Goal: Information Seeking & Learning: Learn about a topic

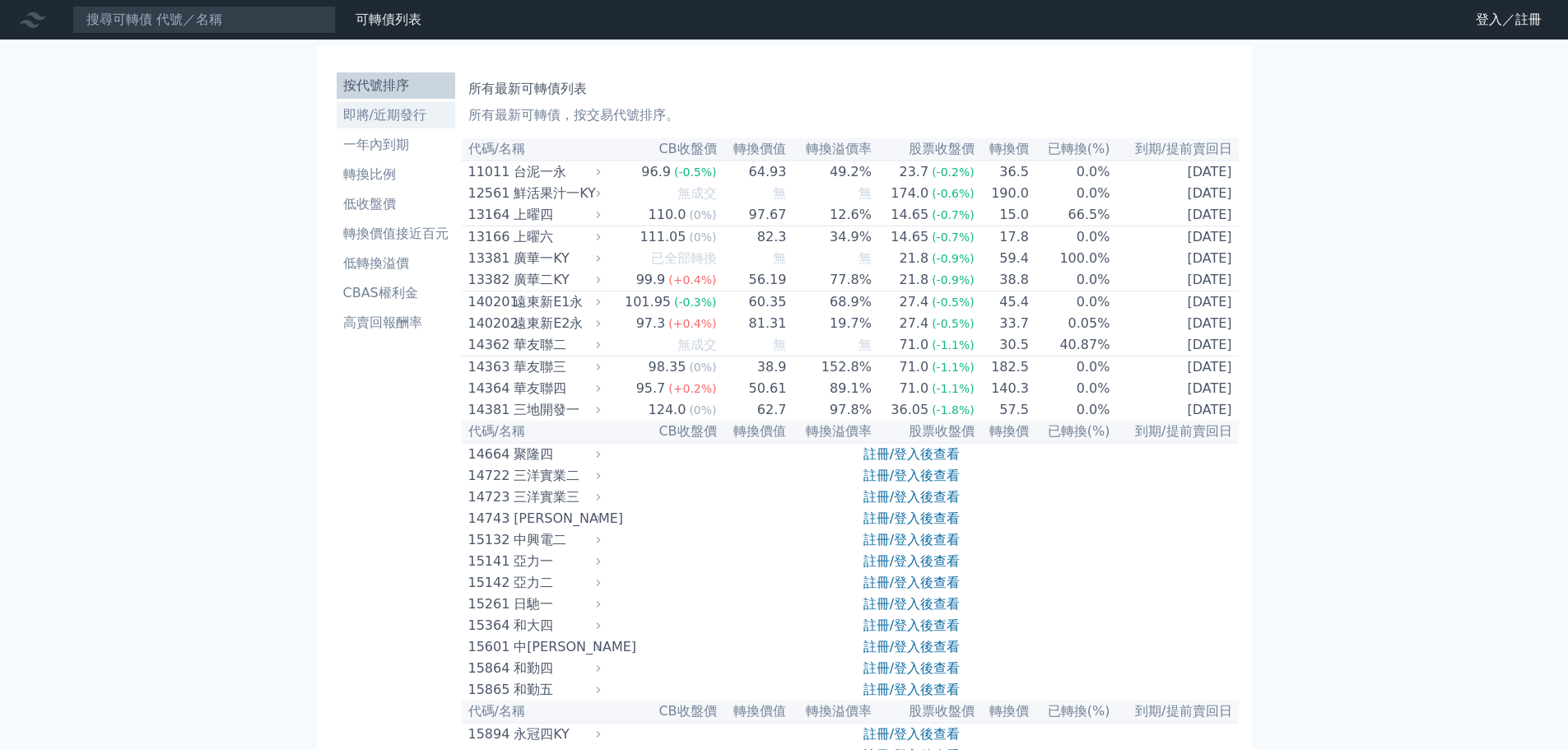
click at [398, 108] on li "即將/近期發行" at bounding box center [396, 115] width 119 height 20
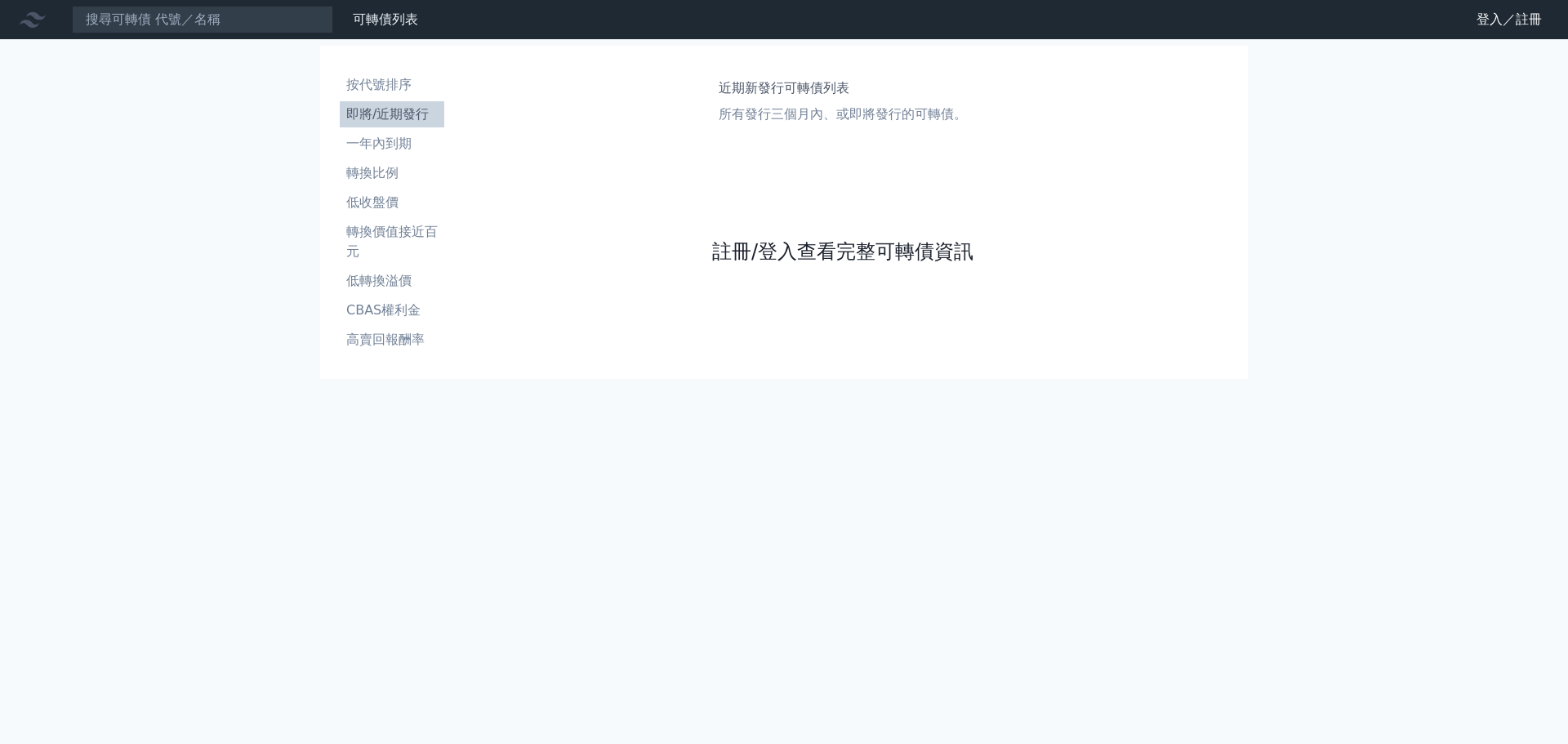
click at [941, 261] on link "註冊/登入查看完整可轉債資訊" at bounding box center [843, 252] width 261 height 26
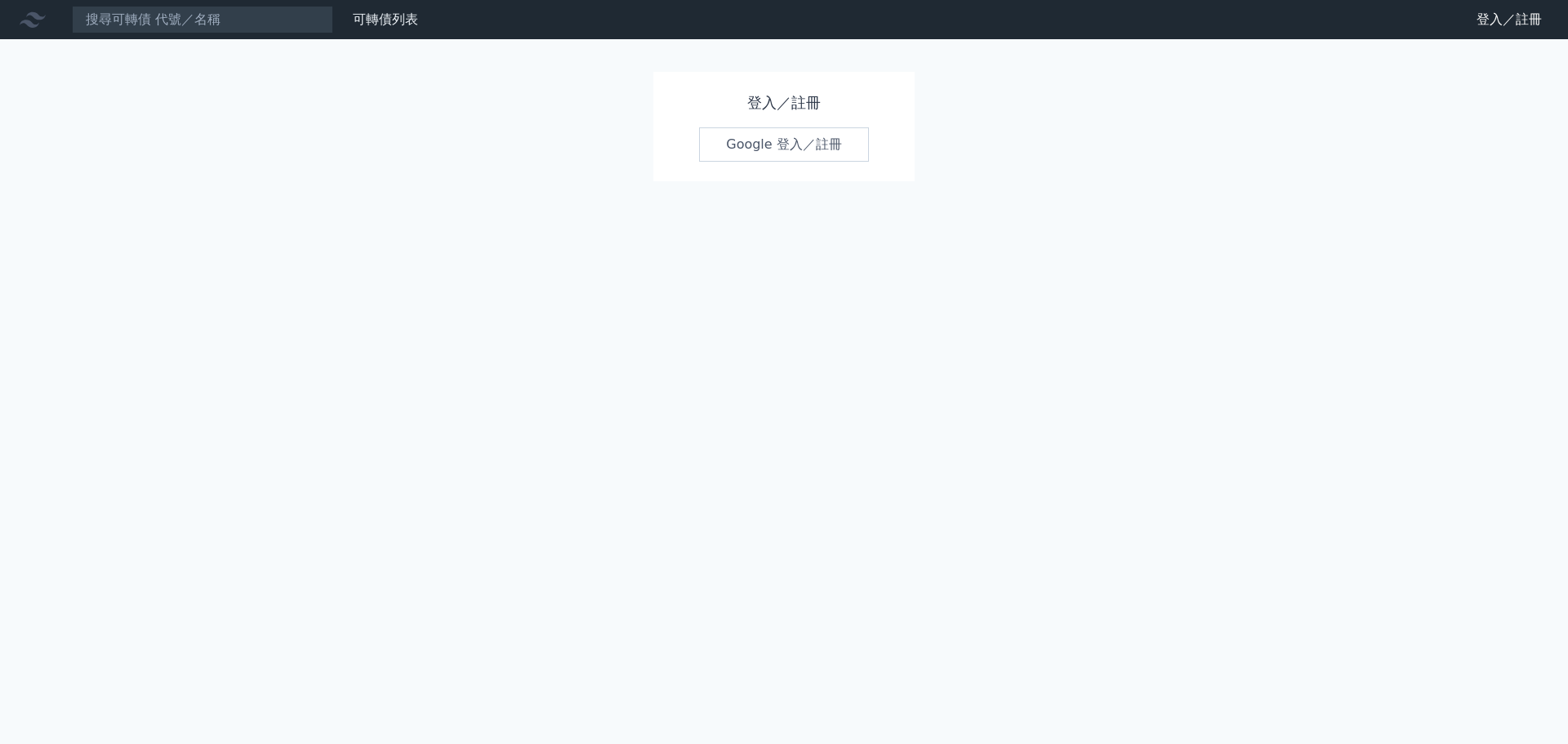
click at [819, 149] on link "Google 登入／註冊" at bounding box center [784, 144] width 170 height 34
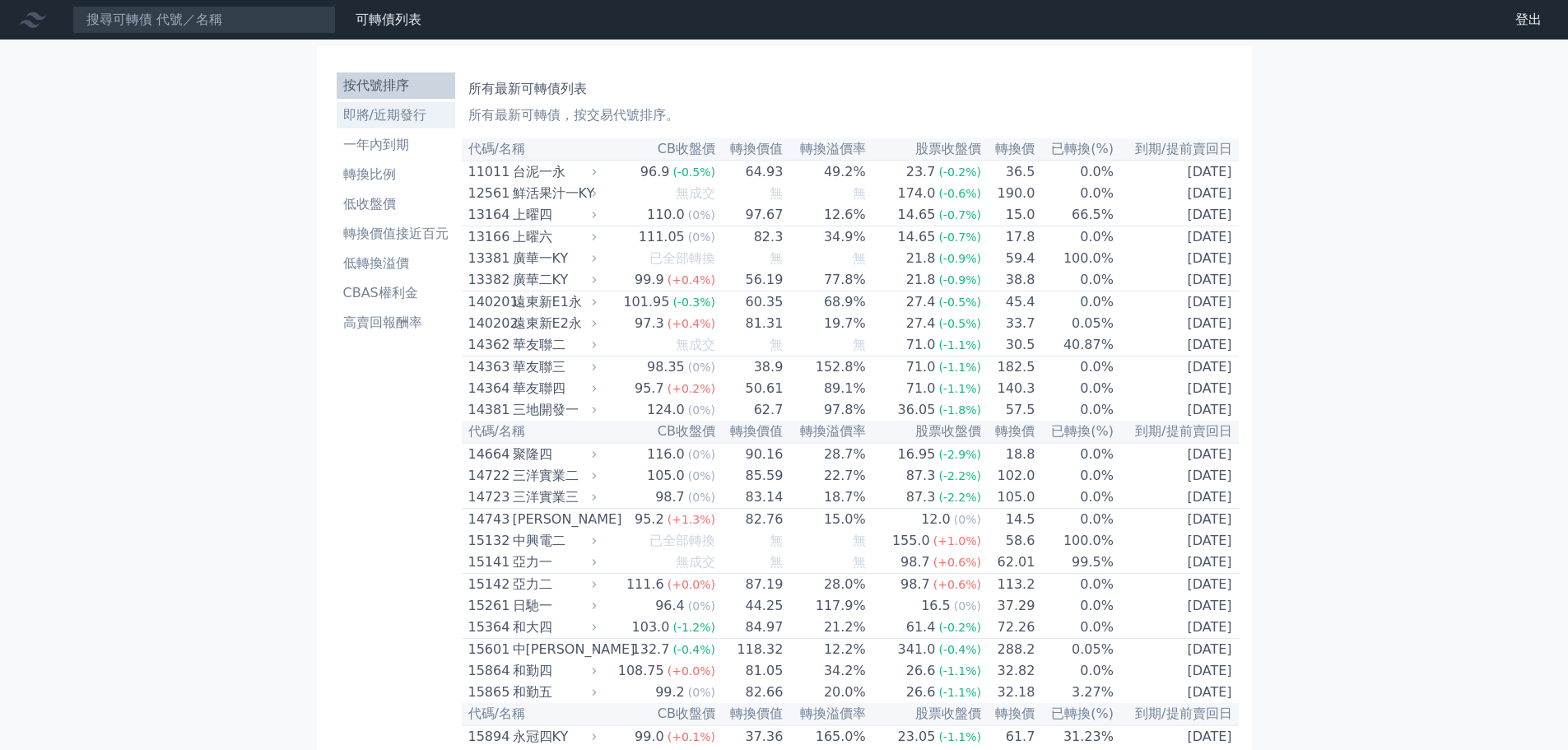
click at [423, 114] on li "即將/近期發行" at bounding box center [396, 115] width 119 height 20
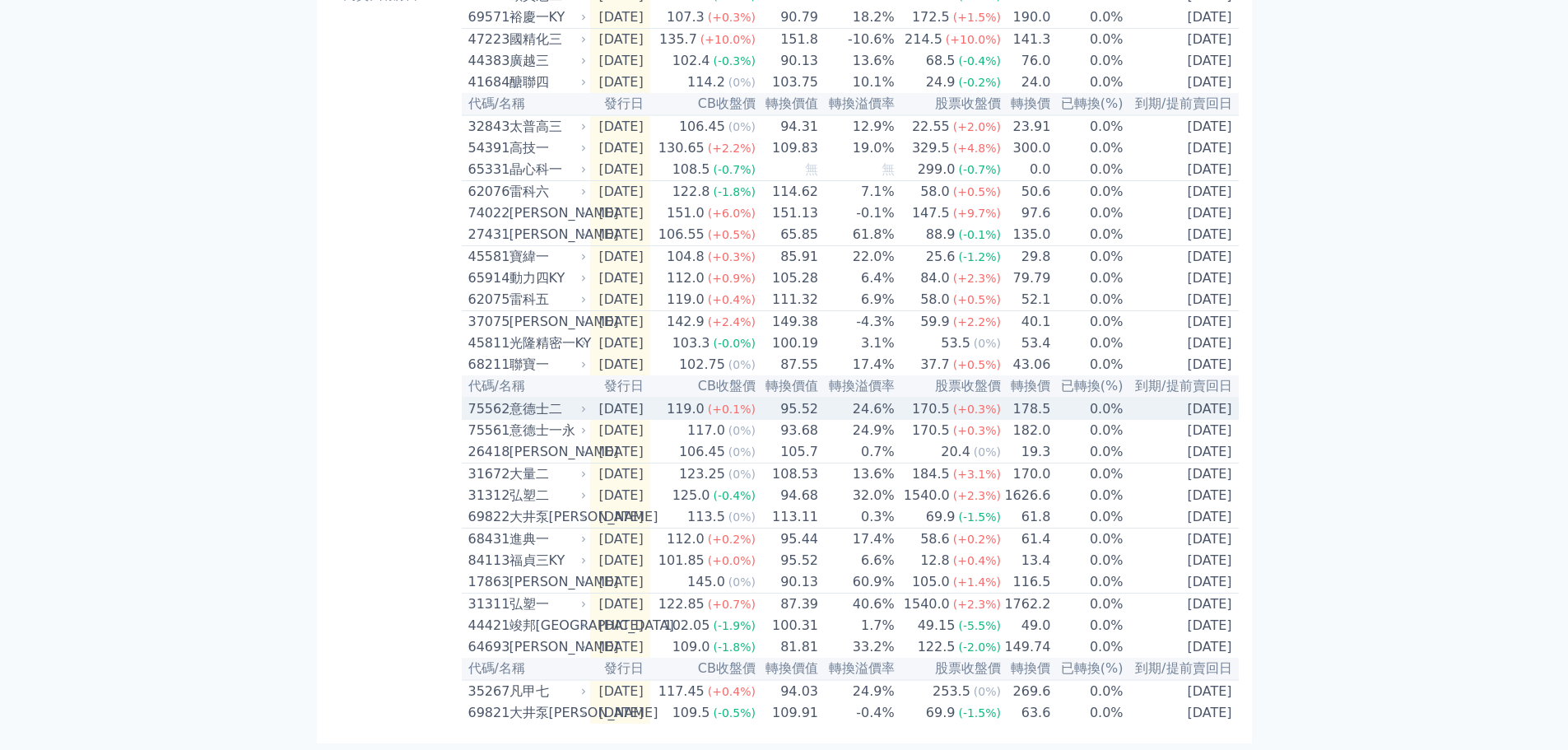
scroll to position [397, 0]
